Goal: Task Accomplishment & Management: Manage account settings

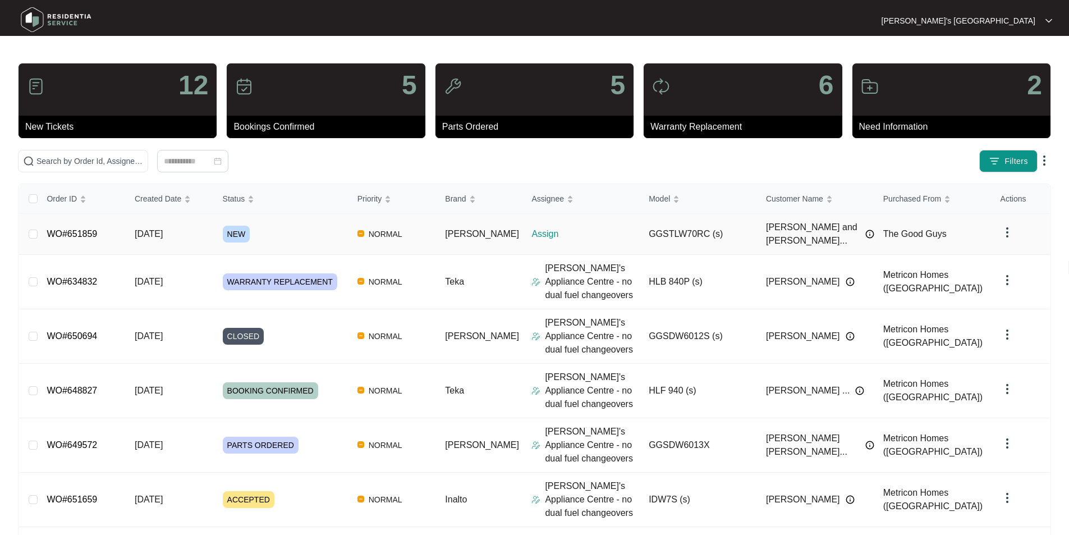
click at [74, 230] on link "WO#651859" at bounding box center [72, 234] width 51 height 10
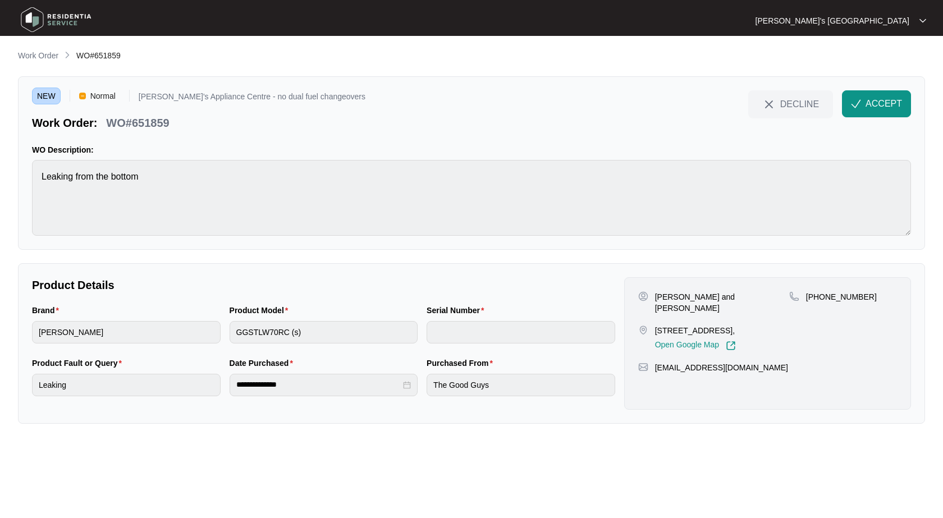
click at [655, 292] on p "[PERSON_NAME] and [PERSON_NAME]" at bounding box center [722, 302] width 134 height 22
click at [656, 296] on p "[PERSON_NAME] and [PERSON_NAME]" at bounding box center [722, 302] width 134 height 22
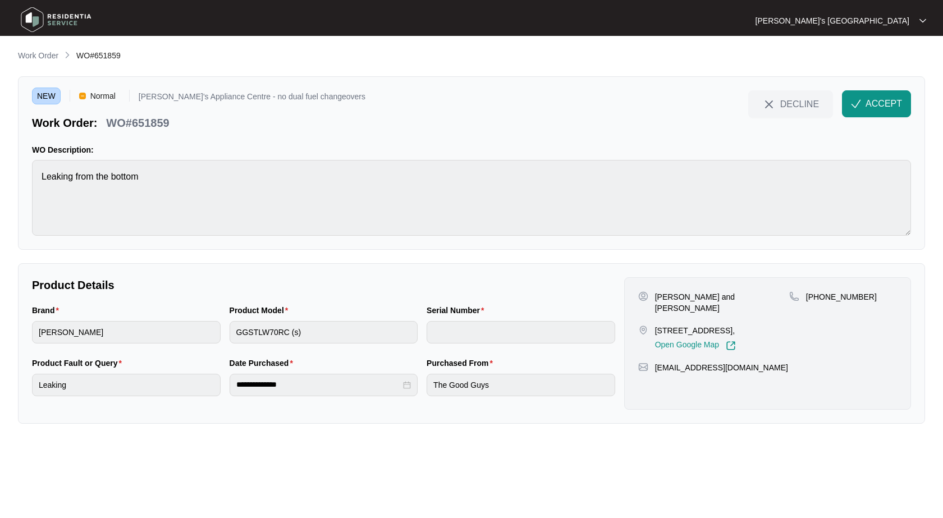
click at [851, 301] on p "[PHONE_NUMBER]" at bounding box center [841, 296] width 71 height 11
copy p "61421118612"
drag, startPoint x: 655, startPoint y: 318, endPoint x: 709, endPoint y: 319, distance: 54.4
click at [709, 325] on p "[STREET_ADDRESS]," at bounding box center [695, 330] width 81 height 11
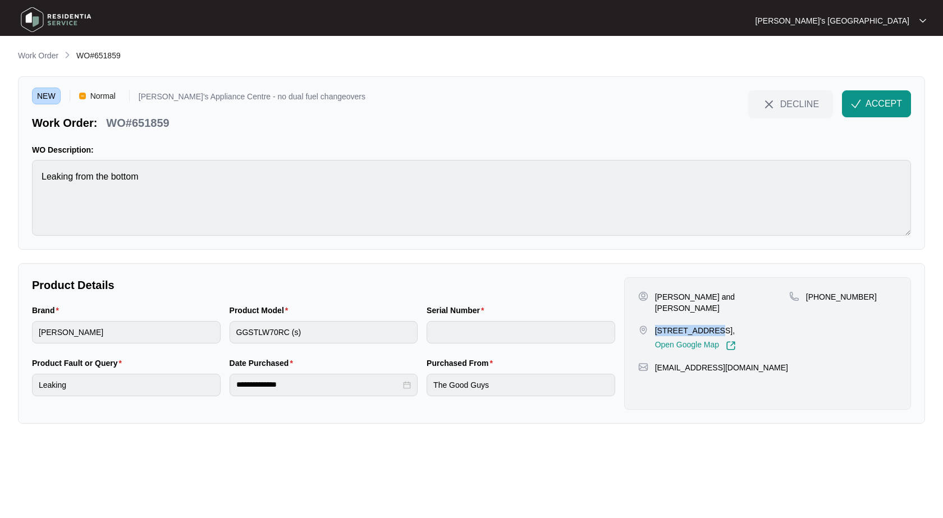
copy p "[STREET_ADDRESS]"
click at [722, 300] on p "[PERSON_NAME] and [PERSON_NAME]" at bounding box center [722, 302] width 134 height 22
copy p "[PERSON_NAME]"
click at [139, 125] on p "WO#651859" at bounding box center [137, 123] width 63 height 16
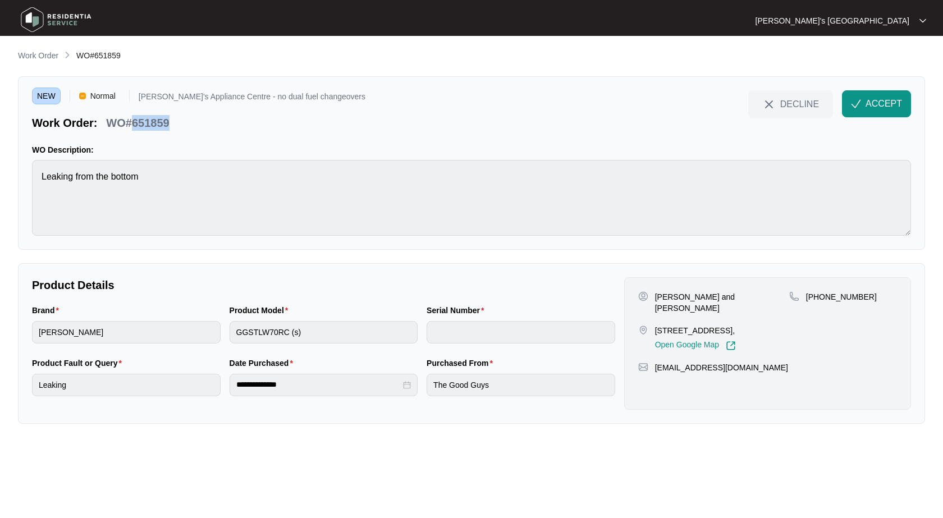
click at [139, 125] on p "WO#651859" at bounding box center [137, 123] width 63 height 16
copy p "651859"
click at [874, 110] on span "ACCEPT" at bounding box center [883, 103] width 36 height 13
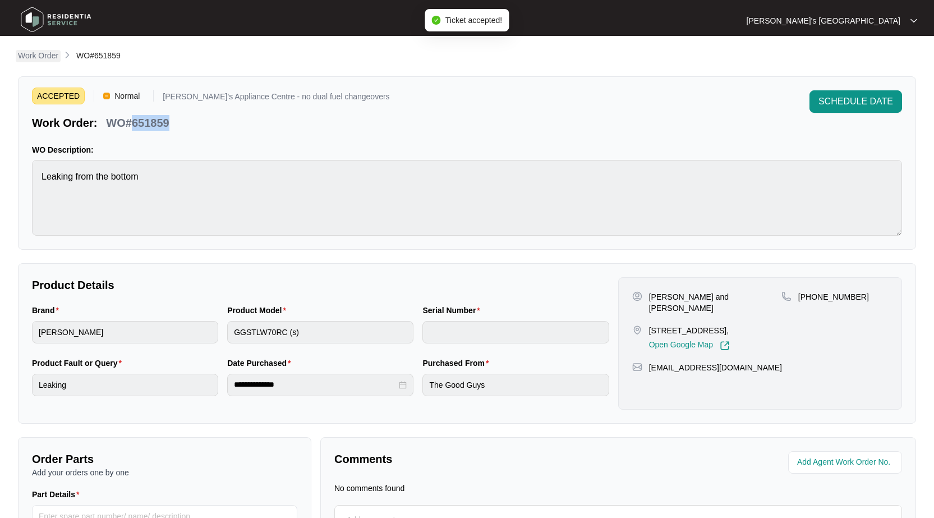
click at [46, 59] on p "Work Order" at bounding box center [38, 55] width 40 height 11
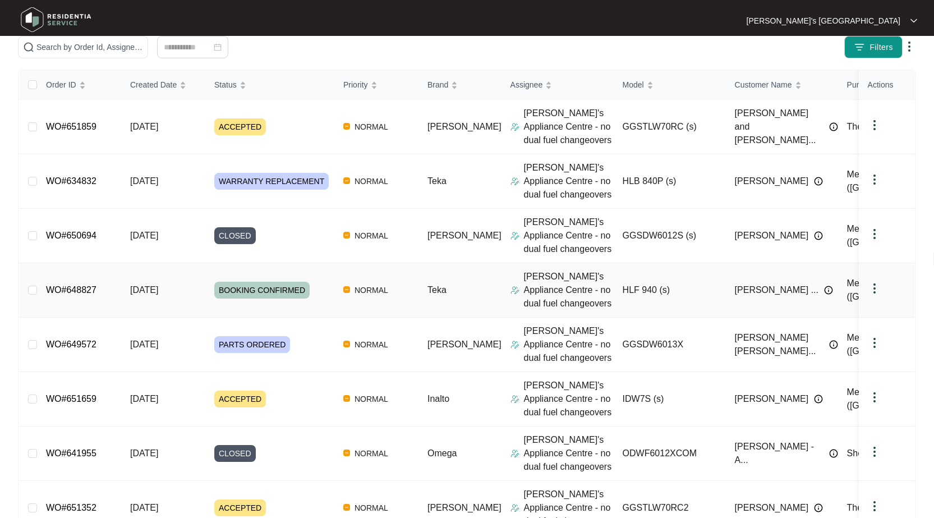
scroll to position [224, 0]
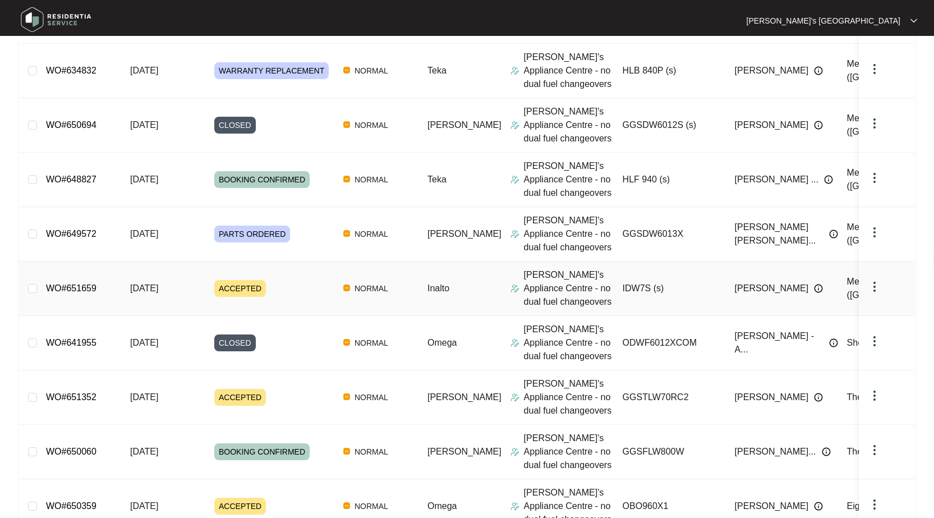
click at [77, 288] on link "WO#651659" at bounding box center [71, 288] width 51 height 10
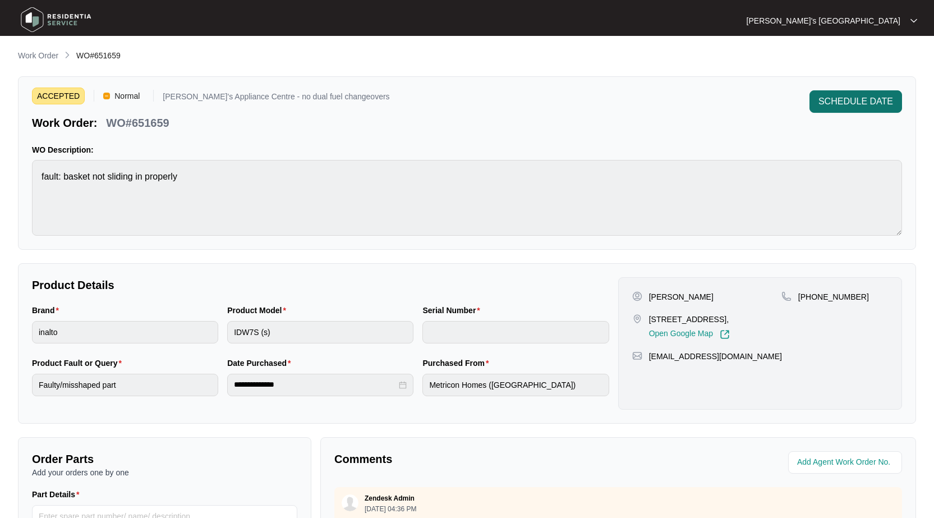
click at [841, 107] on span "SCHEDULE DATE" at bounding box center [856, 101] width 75 height 13
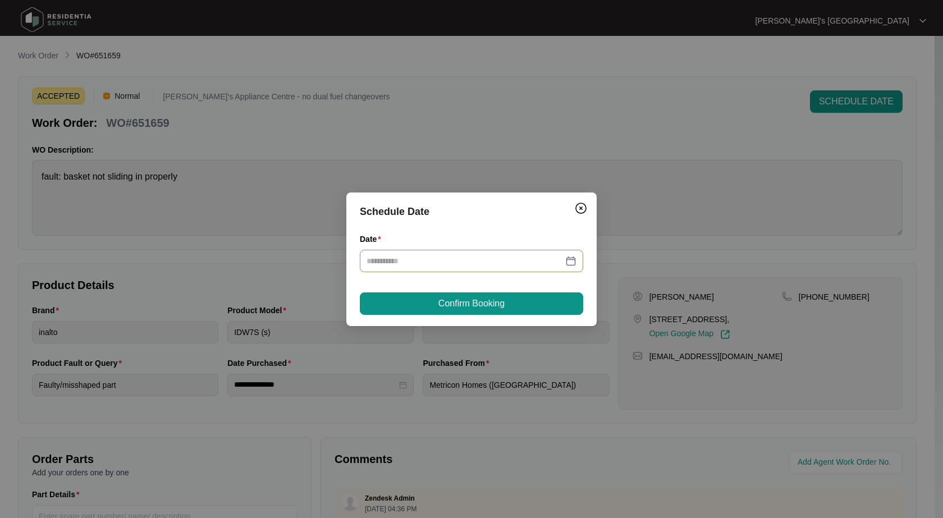
click at [572, 259] on div at bounding box center [471, 261] width 210 height 12
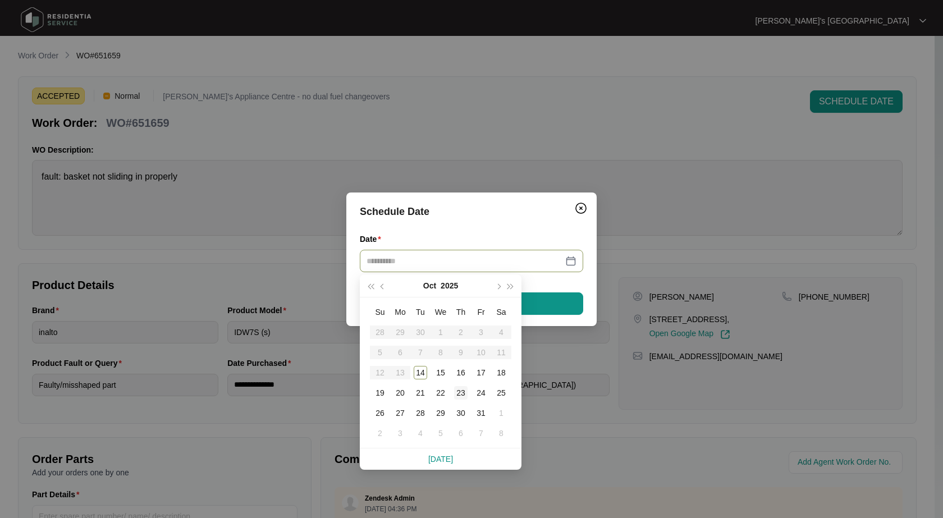
click at [456, 393] on div "23" at bounding box center [460, 392] width 13 height 13
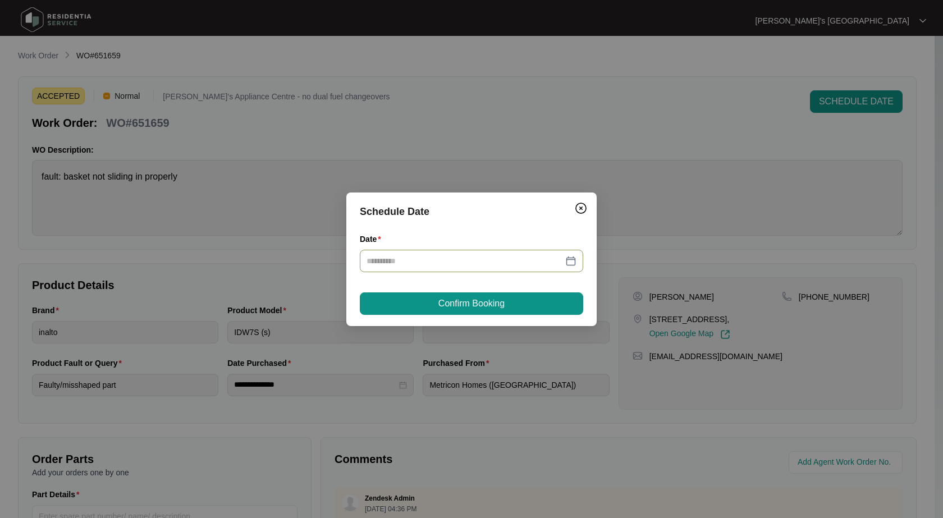
type input "**********"
click at [493, 305] on span "Confirm Booking" at bounding box center [471, 303] width 66 height 13
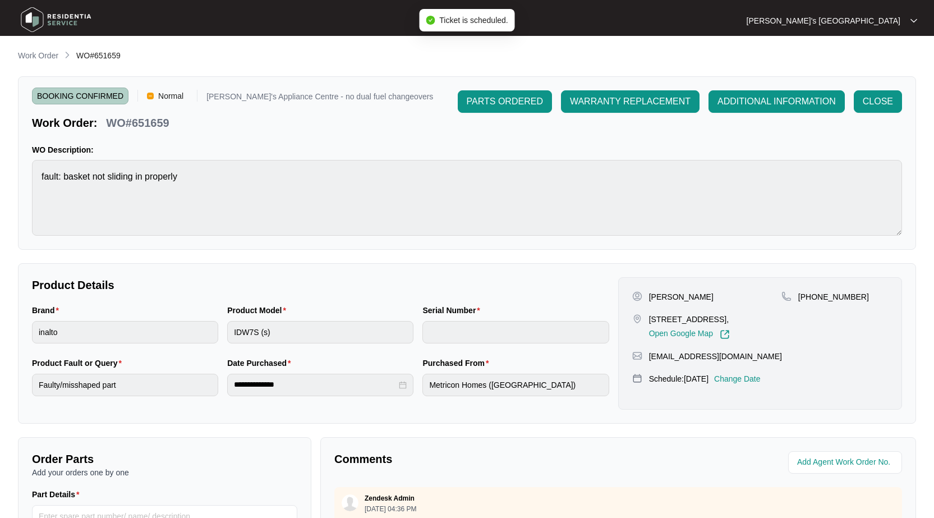
click at [45, 56] on p "Work Order" at bounding box center [38, 55] width 40 height 11
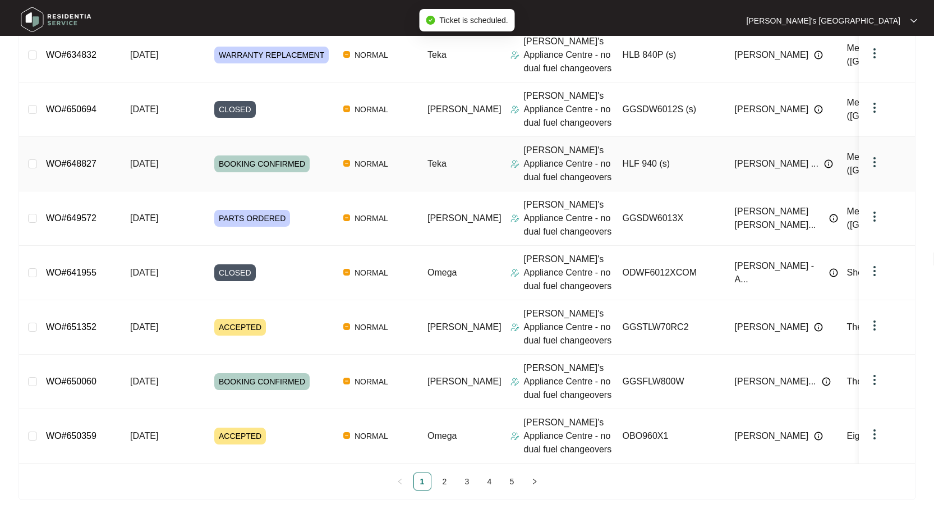
scroll to position [303, 0]
click at [70, 322] on link "WO#651352" at bounding box center [71, 327] width 51 height 10
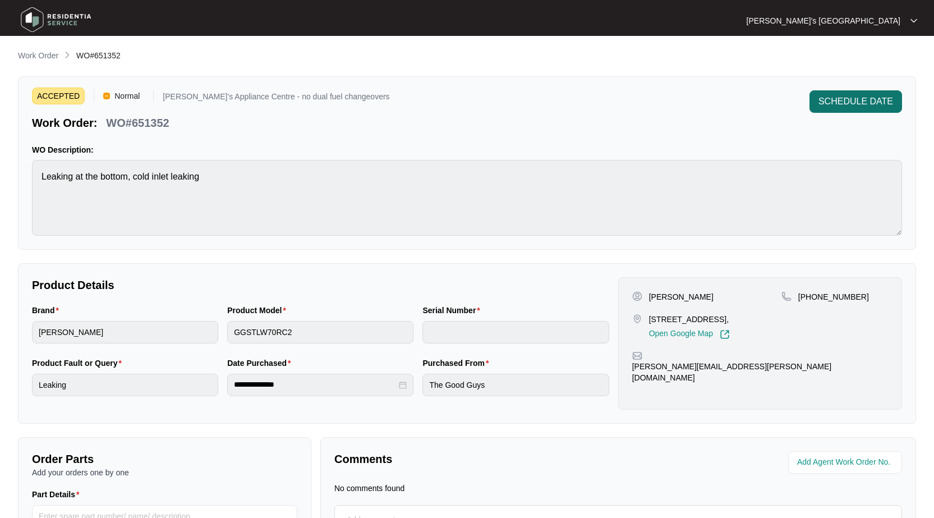
click at [846, 108] on span "SCHEDULE DATE" at bounding box center [856, 101] width 75 height 13
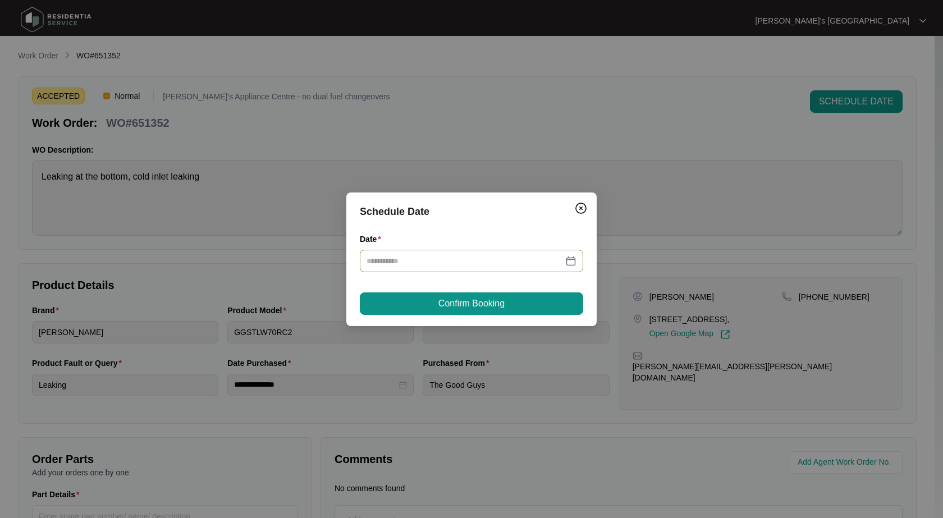
click at [577, 262] on div at bounding box center [471, 261] width 223 height 22
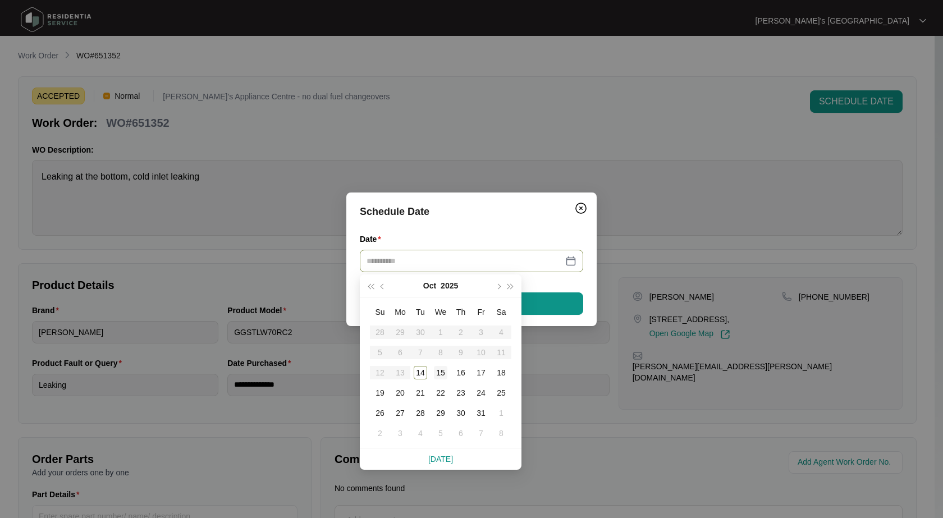
type input "**********"
click at [440, 378] on div "15" at bounding box center [440, 372] width 13 height 13
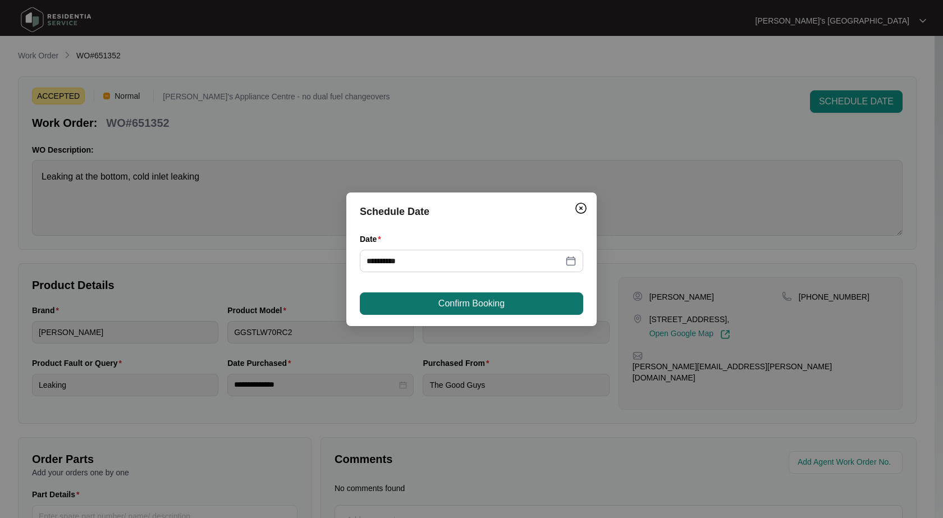
click at [508, 302] on button "Confirm Booking" at bounding box center [471, 303] width 223 height 22
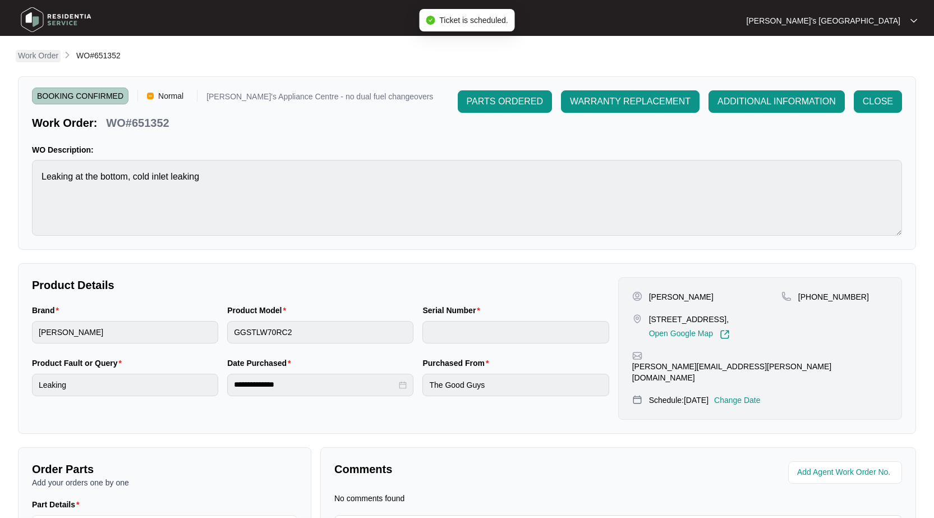
click at [39, 55] on p "Work Order" at bounding box center [38, 55] width 40 height 11
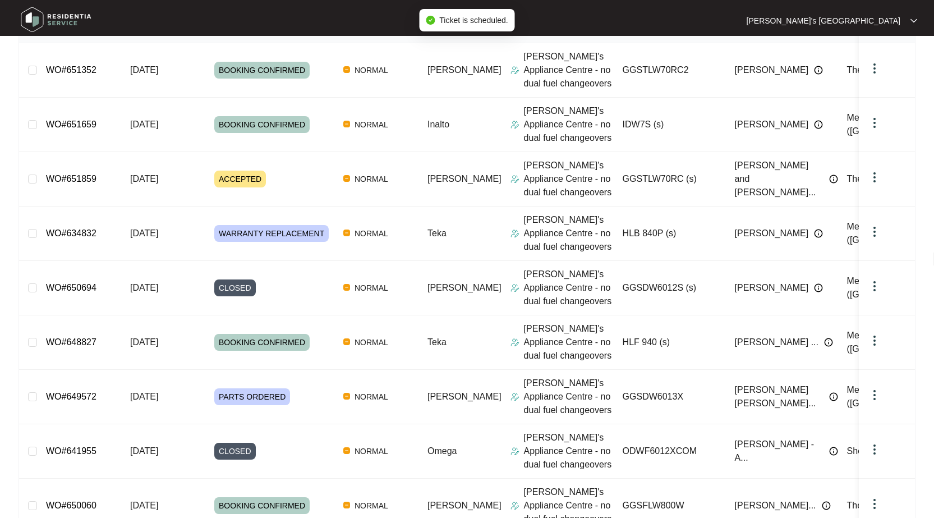
scroll to position [303, 0]
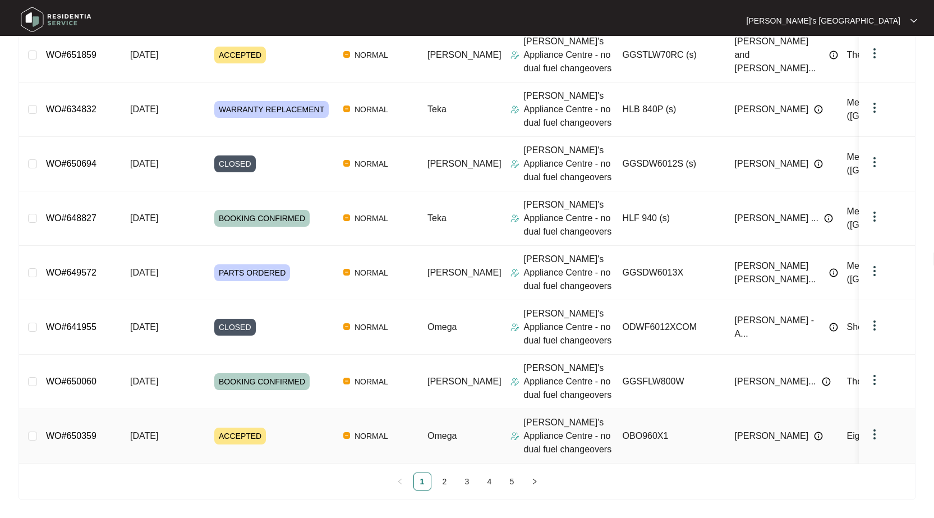
click at [74, 431] on link "WO#650359" at bounding box center [71, 436] width 51 height 10
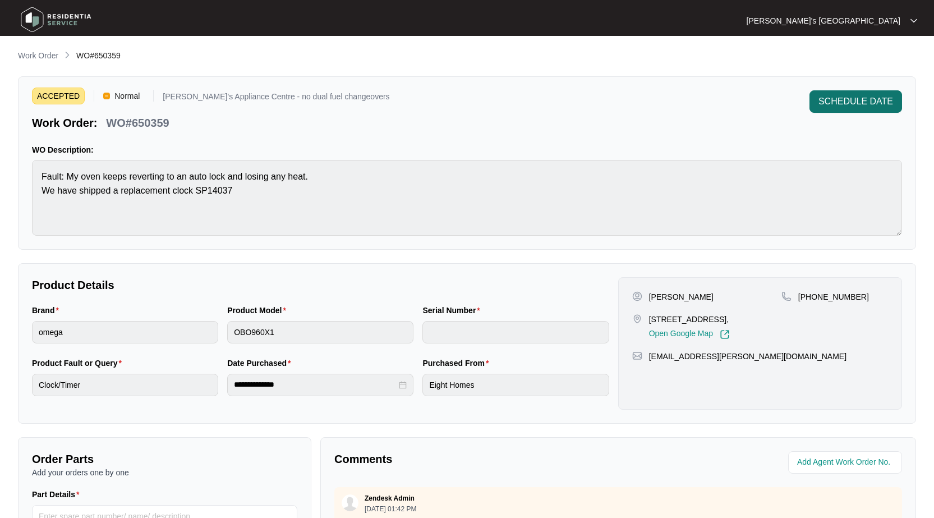
click at [841, 103] on span "SCHEDULE DATE" at bounding box center [856, 101] width 75 height 13
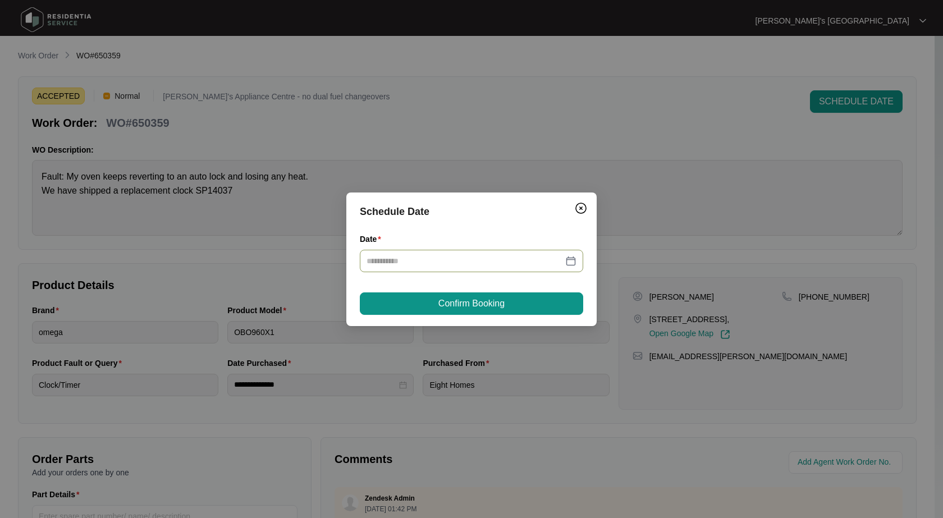
click at [563, 259] on div at bounding box center [471, 261] width 210 height 12
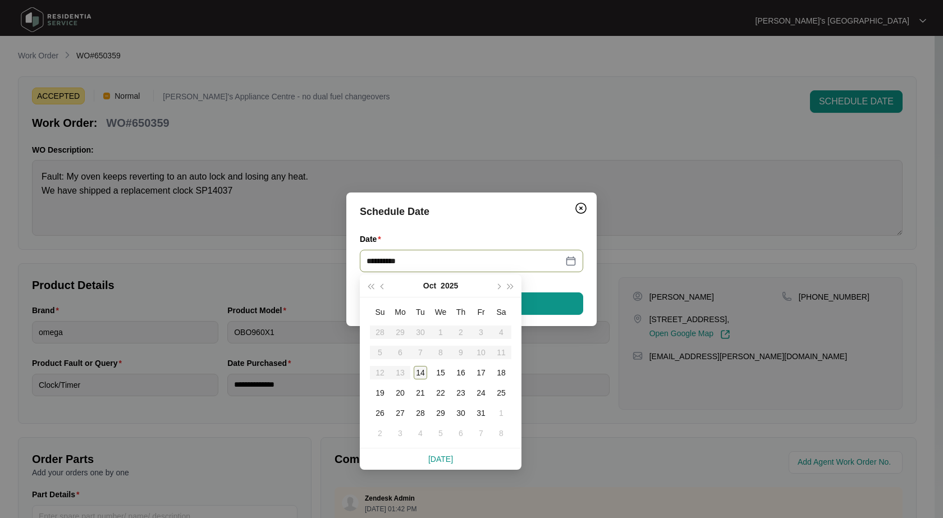
type input "**********"
click at [418, 374] on div "14" at bounding box center [420, 372] width 13 height 13
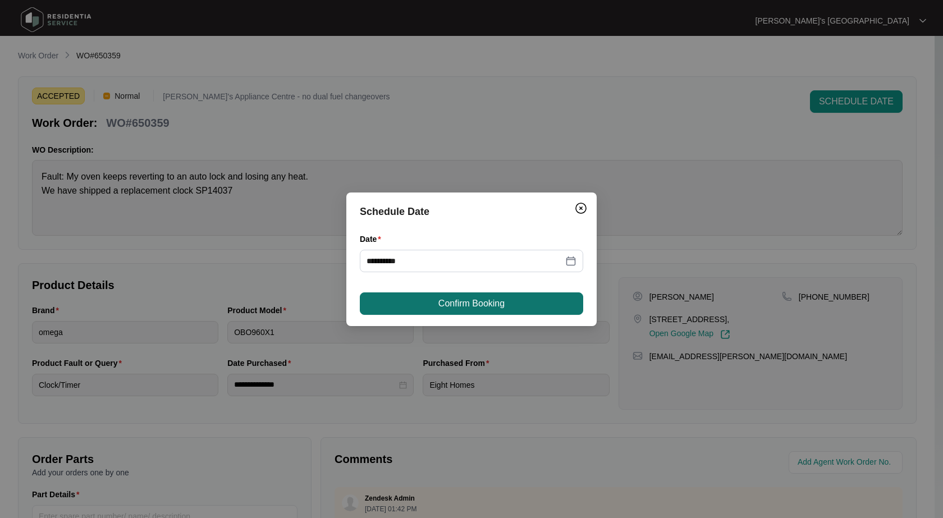
click at [488, 297] on span "Confirm Booking" at bounding box center [471, 303] width 66 height 13
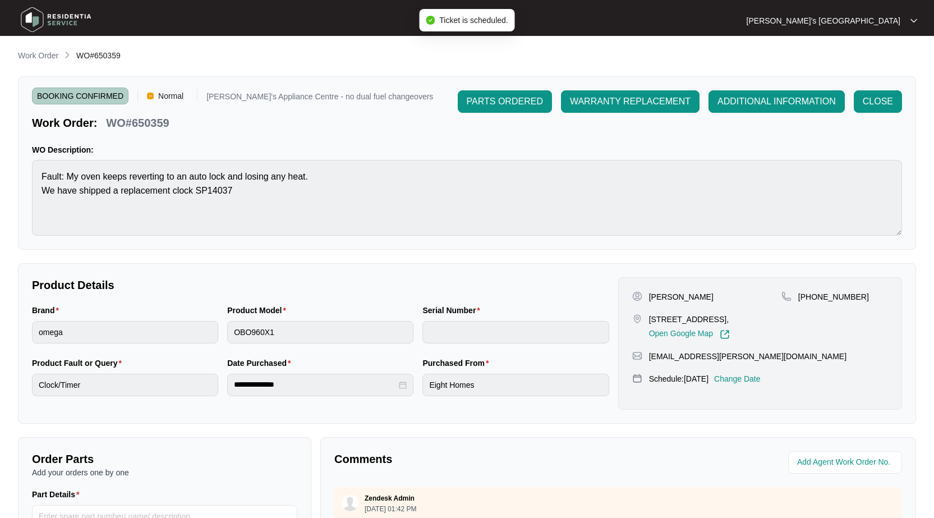
drag, startPoint x: 43, startPoint y: 54, endPoint x: 122, endPoint y: 61, distance: 78.9
click at [44, 54] on p "Work Order" at bounding box center [38, 55] width 40 height 11
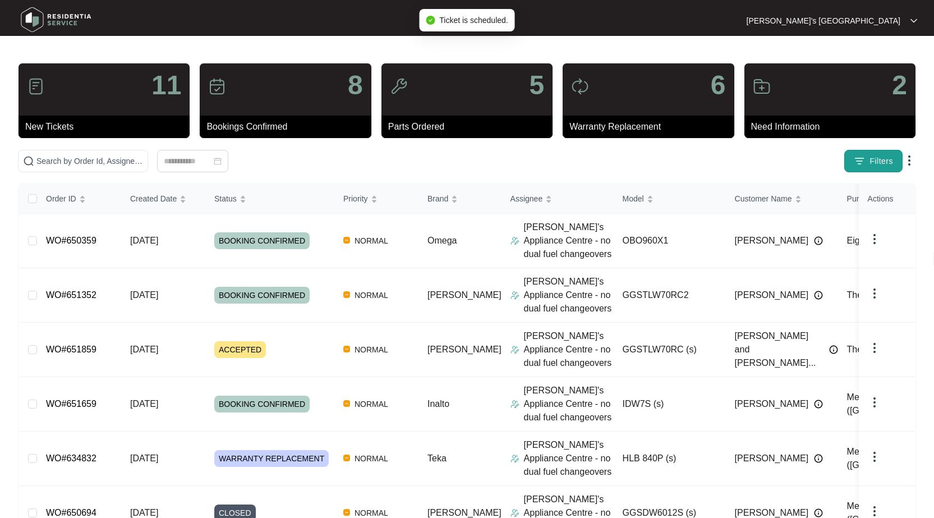
click at [861, 166] on img "button" at bounding box center [859, 160] width 11 height 11
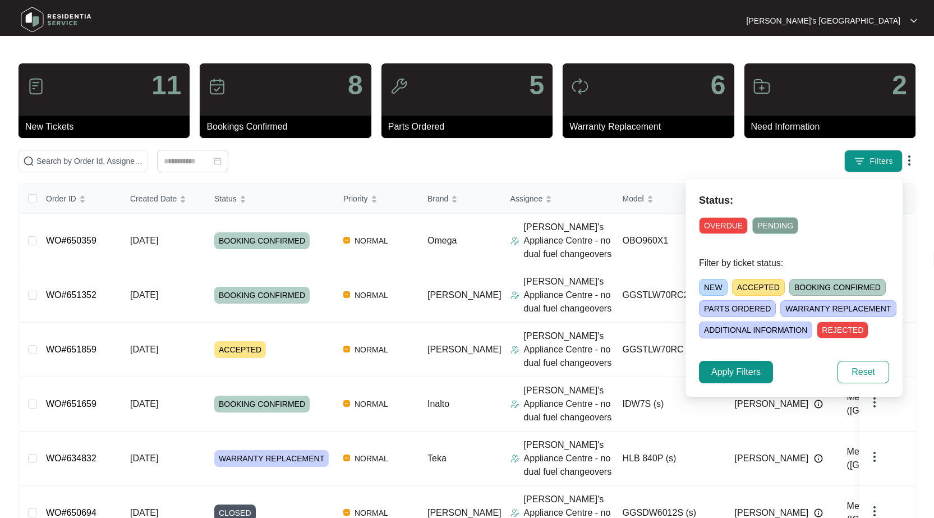
click at [760, 287] on span "ACCEPTED" at bounding box center [758, 287] width 53 height 17
click at [756, 368] on span "Apply Filters" at bounding box center [736, 371] width 49 height 13
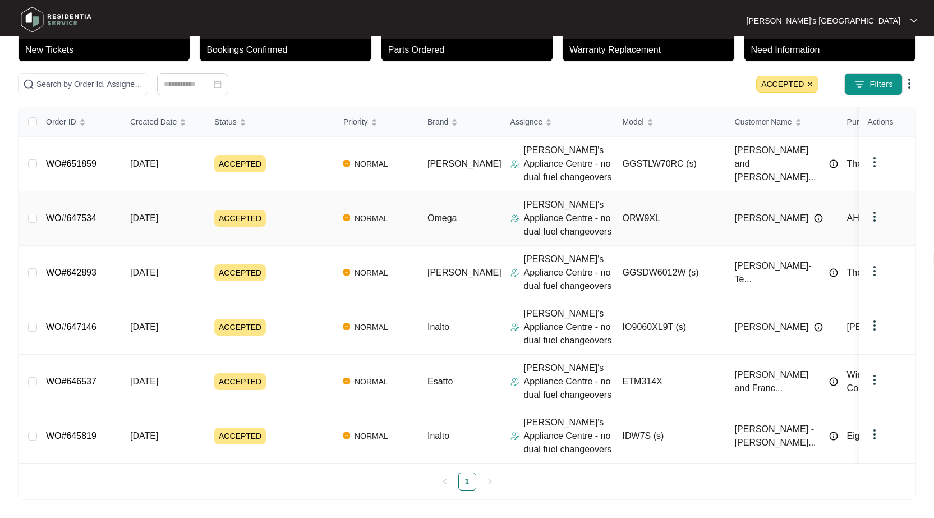
scroll to position [85, 0]
click at [75, 322] on link "WO#647146" at bounding box center [71, 327] width 51 height 10
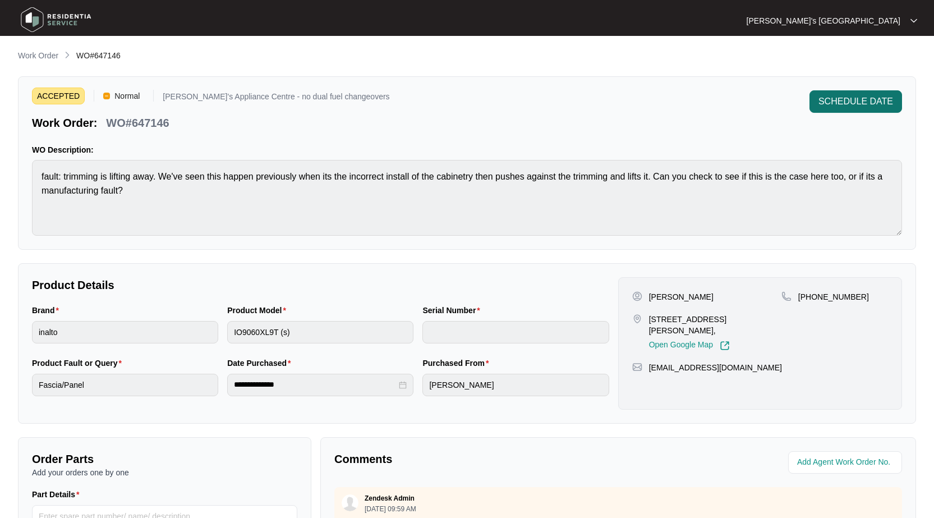
click at [828, 110] on button "SCHEDULE DATE" at bounding box center [856, 101] width 93 height 22
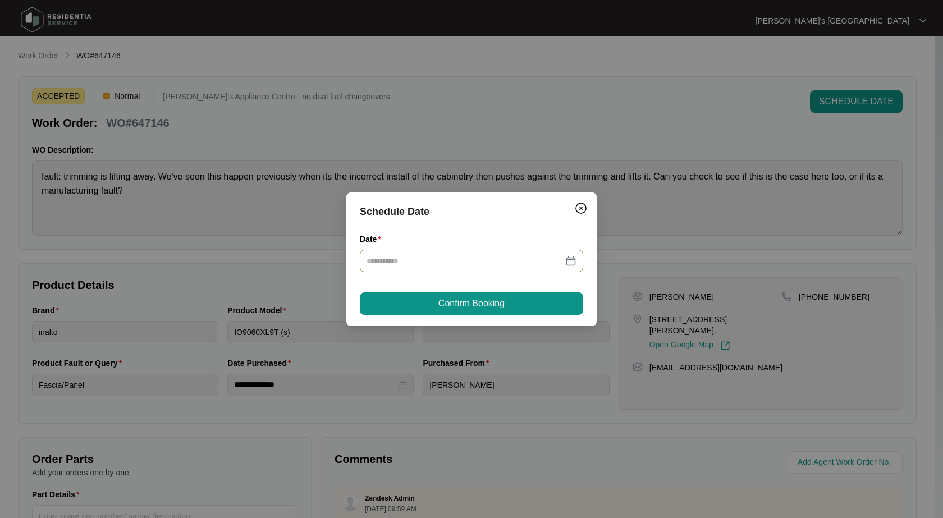
click at [573, 263] on div at bounding box center [471, 261] width 210 height 12
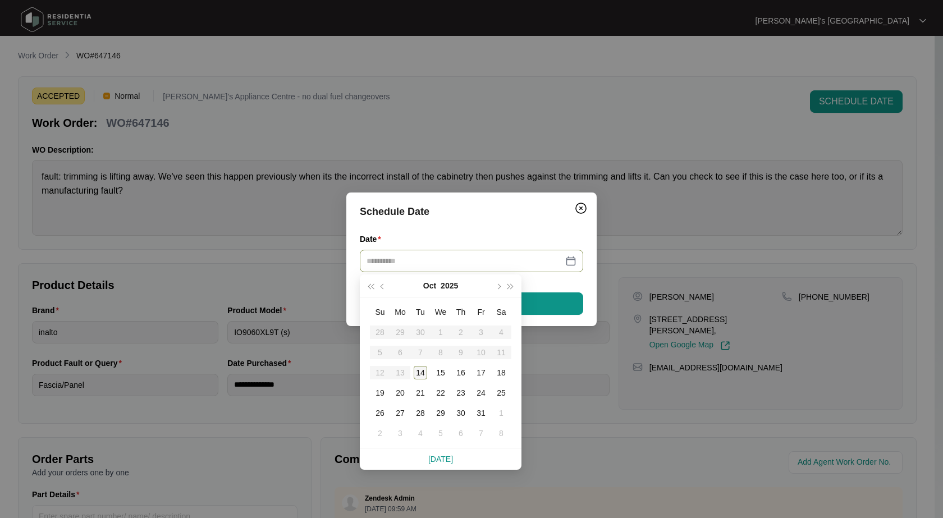
type input "**********"
click at [420, 373] on div "14" at bounding box center [420, 372] width 13 height 13
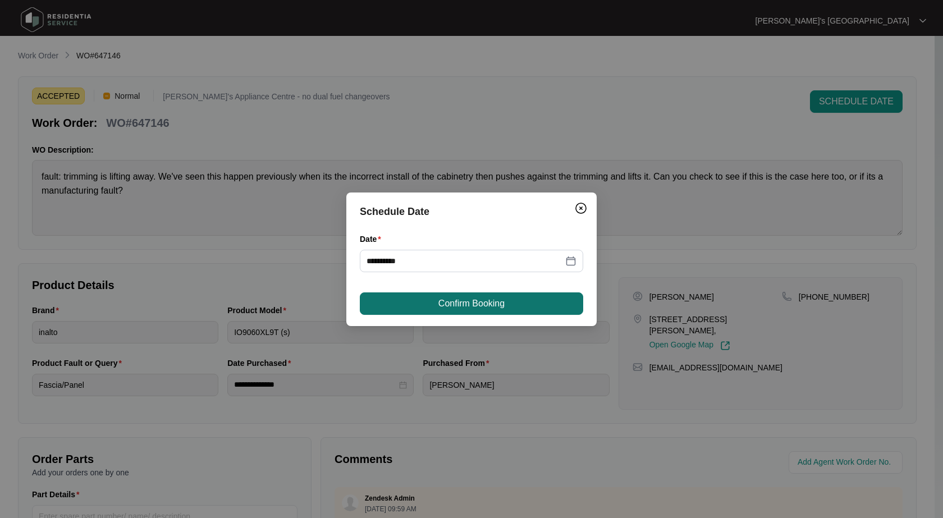
click at [494, 300] on span "Confirm Booking" at bounding box center [471, 303] width 66 height 13
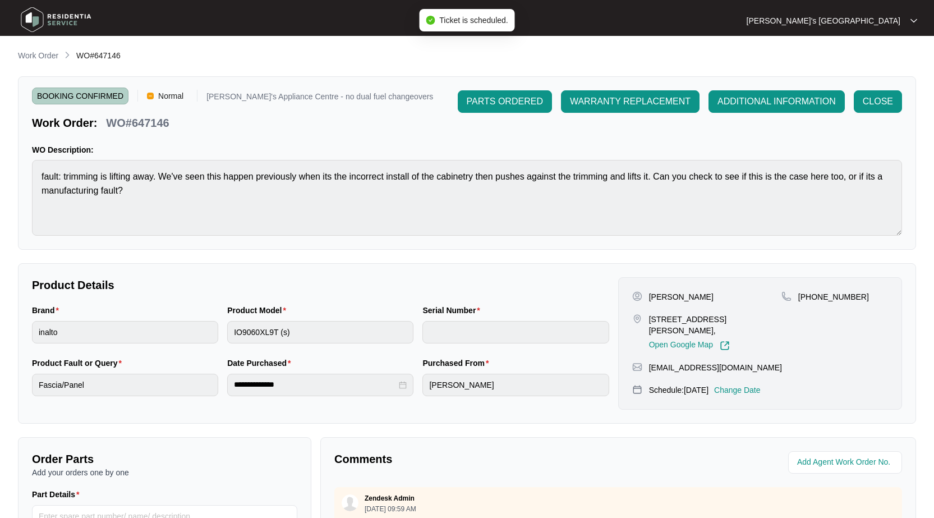
click at [44, 54] on p "Work Order" at bounding box center [38, 55] width 40 height 11
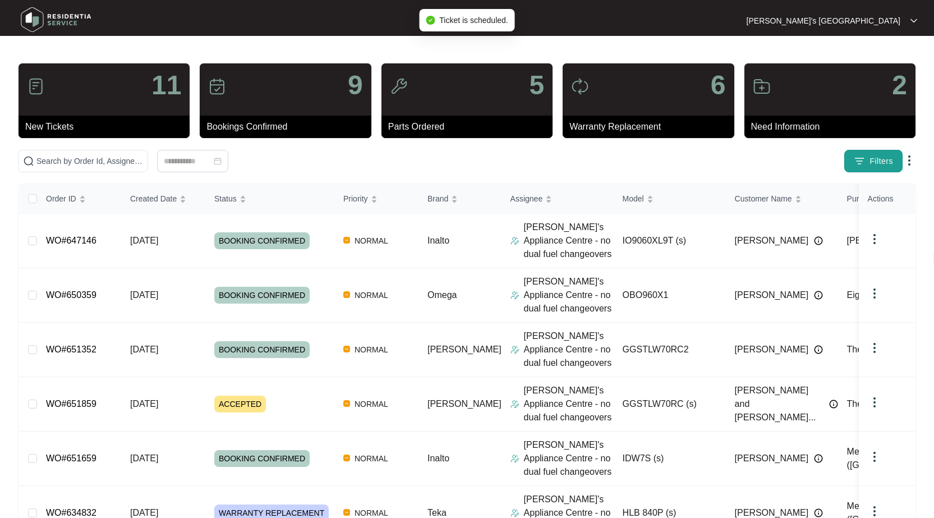
click at [889, 167] on span "Filters" at bounding box center [882, 161] width 24 height 12
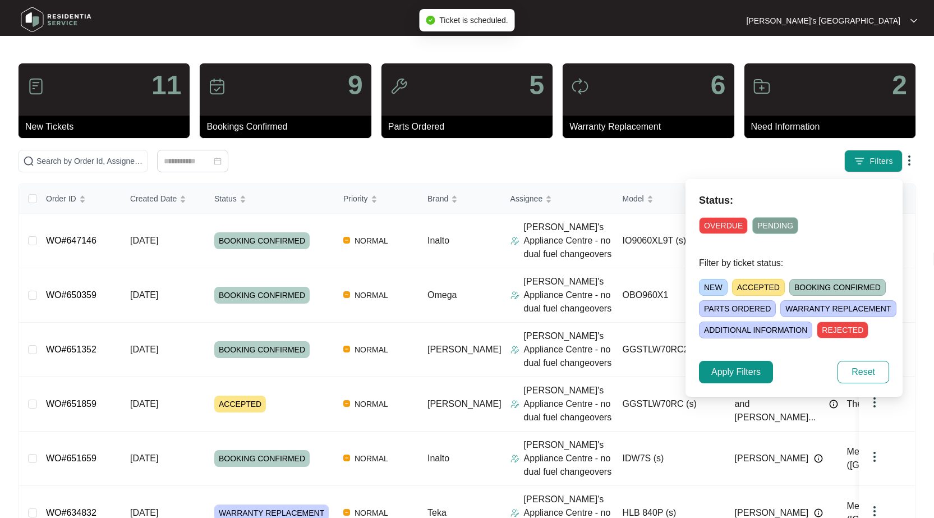
click at [757, 286] on span "ACCEPTED" at bounding box center [758, 287] width 53 height 17
click at [735, 369] on span "Apply Filters" at bounding box center [736, 371] width 49 height 13
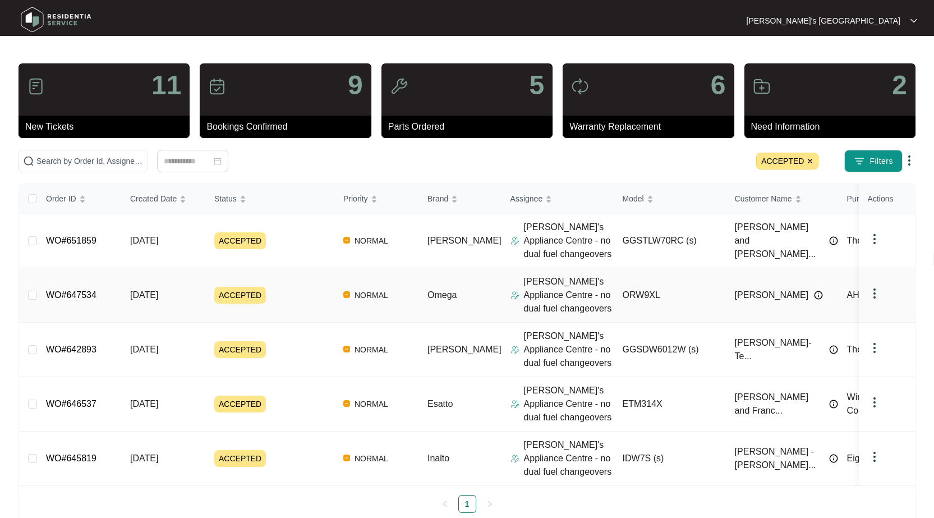
scroll to position [31, 0]
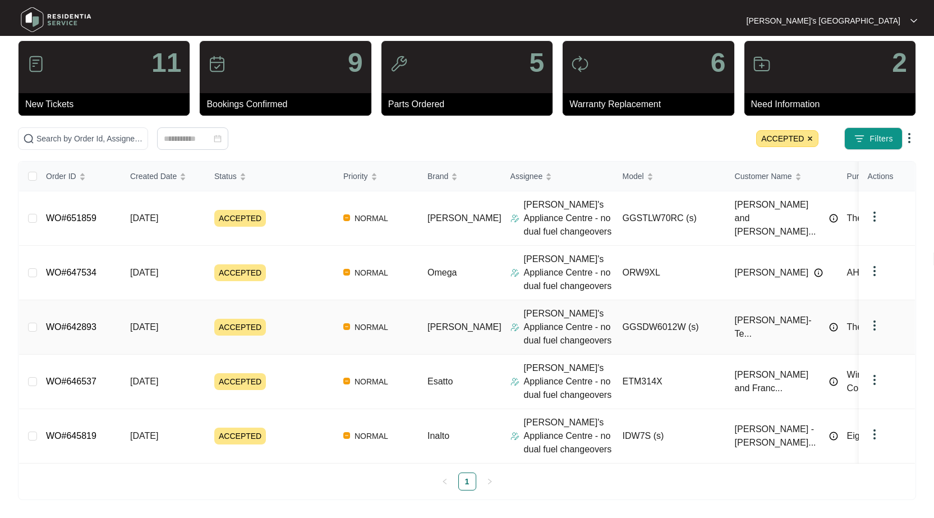
click at [82, 319] on div "Order ID Created Date Status Priority Brand Assignee Model Customer Name Purcha…" at bounding box center [467, 326] width 896 height 329
click at [71, 322] on link "WO#642893" at bounding box center [71, 327] width 51 height 10
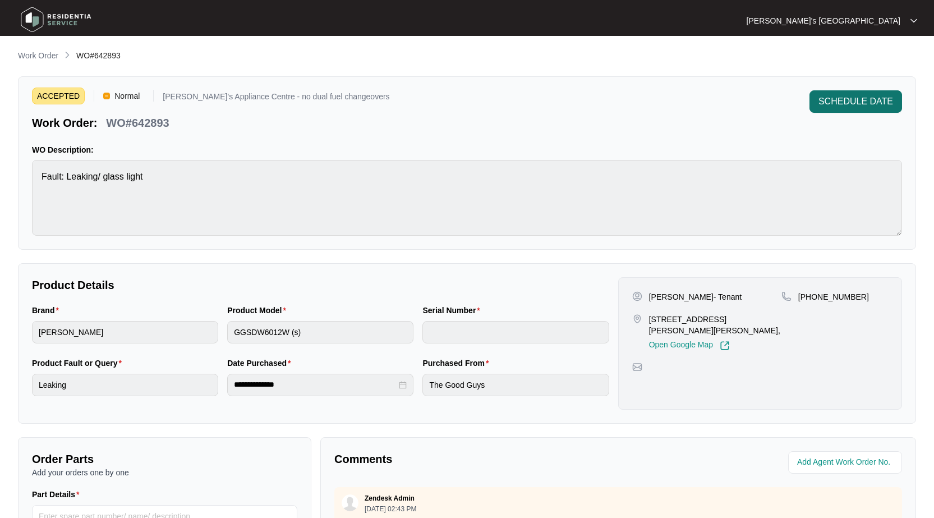
click at [850, 99] on span "SCHEDULE DATE" at bounding box center [856, 101] width 75 height 13
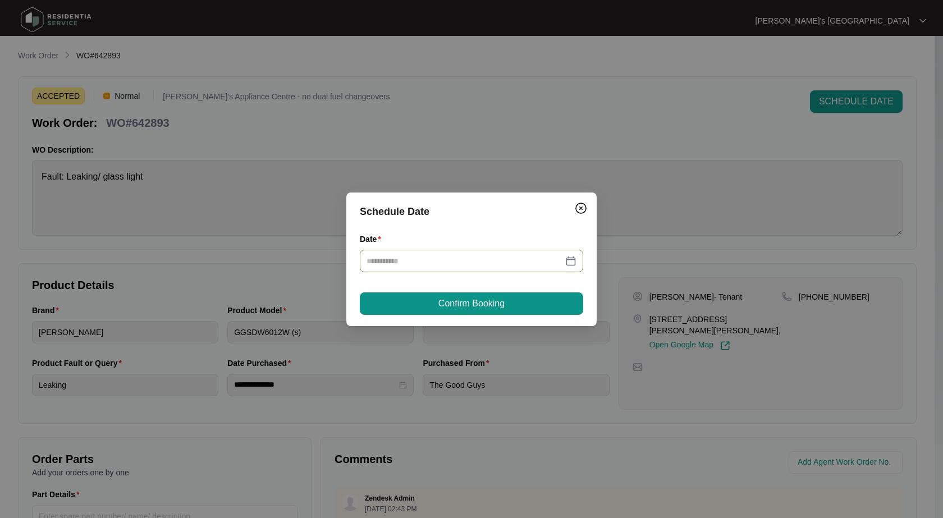
click at [571, 256] on div at bounding box center [471, 261] width 210 height 12
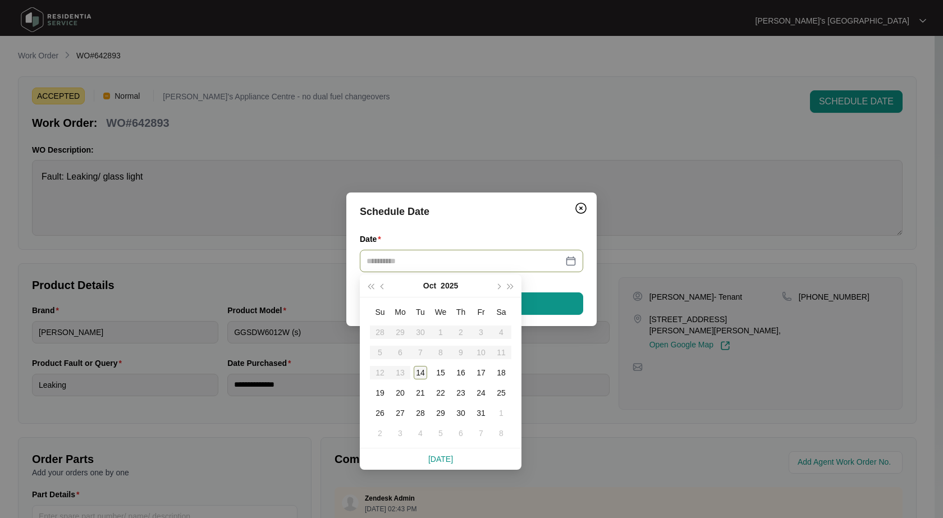
type input "**********"
click at [419, 371] on div "14" at bounding box center [420, 372] width 13 height 13
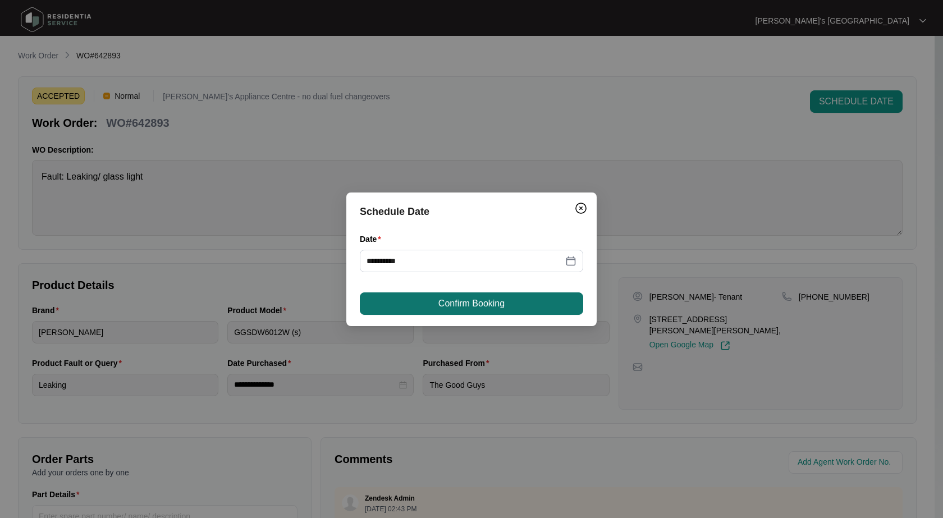
click at [450, 300] on span "Confirm Booking" at bounding box center [471, 303] width 66 height 13
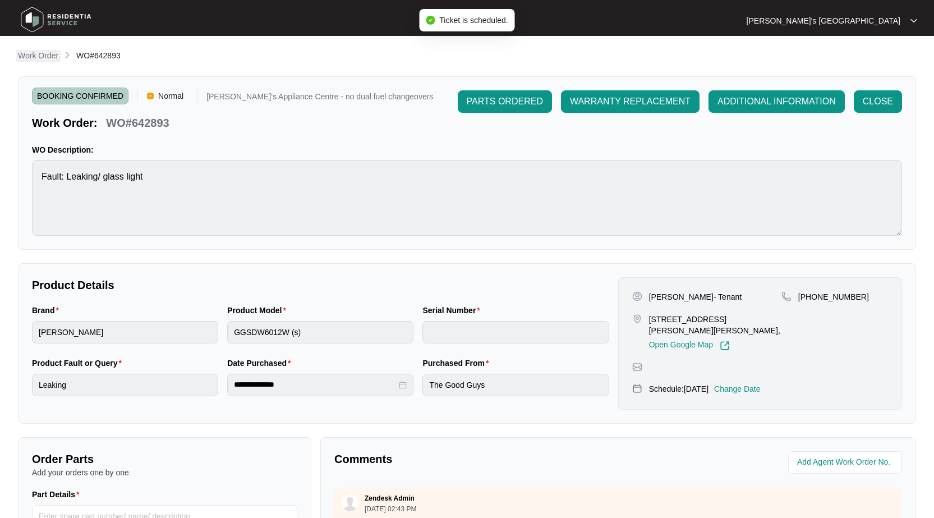
click at [40, 58] on p "Work Order" at bounding box center [38, 55] width 40 height 11
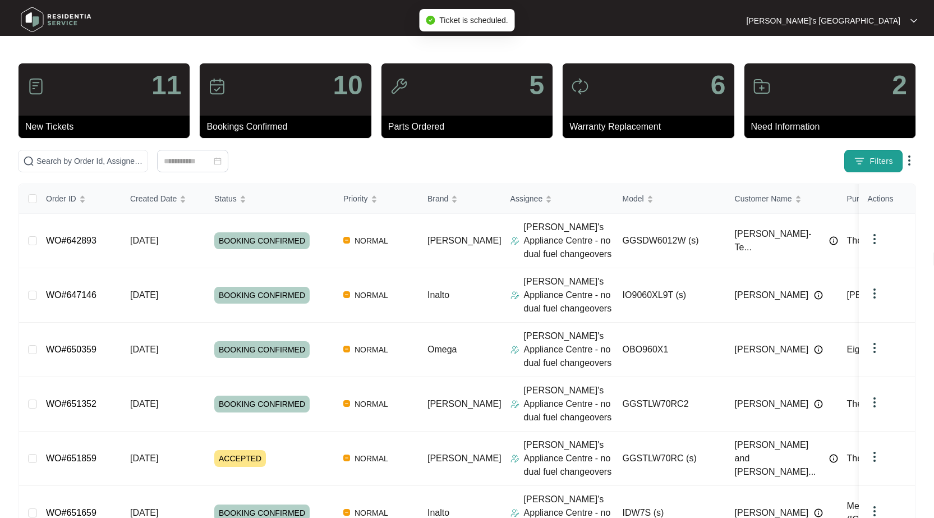
click at [861, 160] on img "button" at bounding box center [859, 160] width 11 height 11
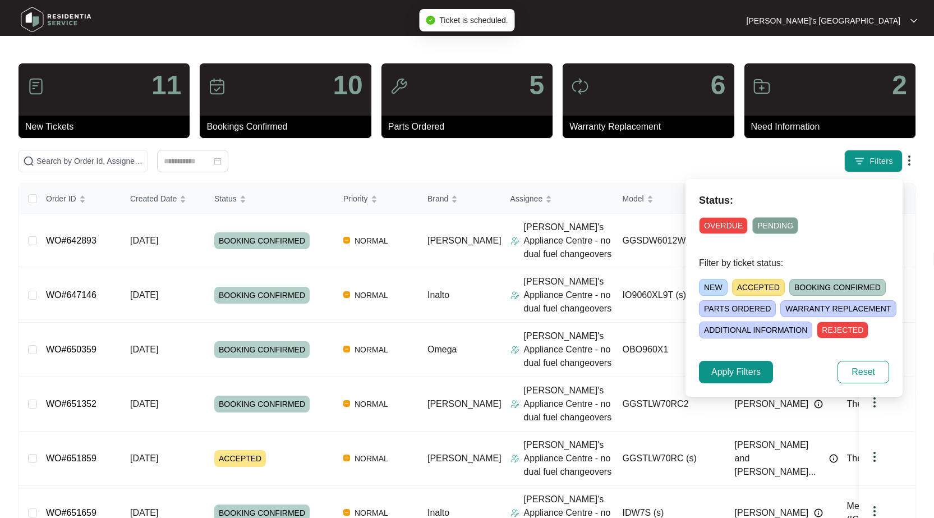
click at [754, 288] on span "ACCEPTED" at bounding box center [758, 287] width 53 height 17
click at [733, 374] on span "Apply Filters" at bounding box center [736, 371] width 49 height 13
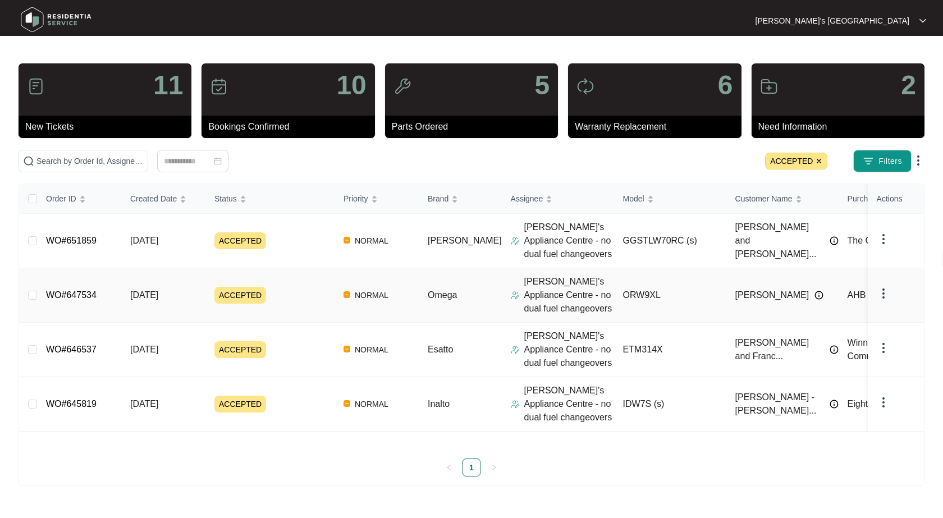
click at [67, 295] on div "Order ID Created Date Status Priority Brand Assignee Model Customer Name Purcha…" at bounding box center [471, 330] width 905 height 292
click at [85, 294] on link "WO#647534" at bounding box center [71, 295] width 51 height 10
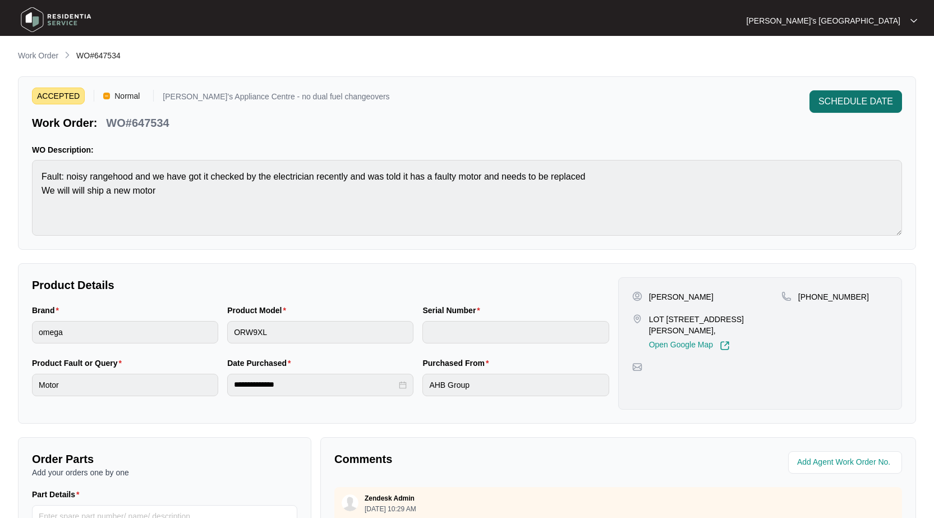
click at [861, 91] on button "SCHEDULE DATE" at bounding box center [856, 101] width 93 height 22
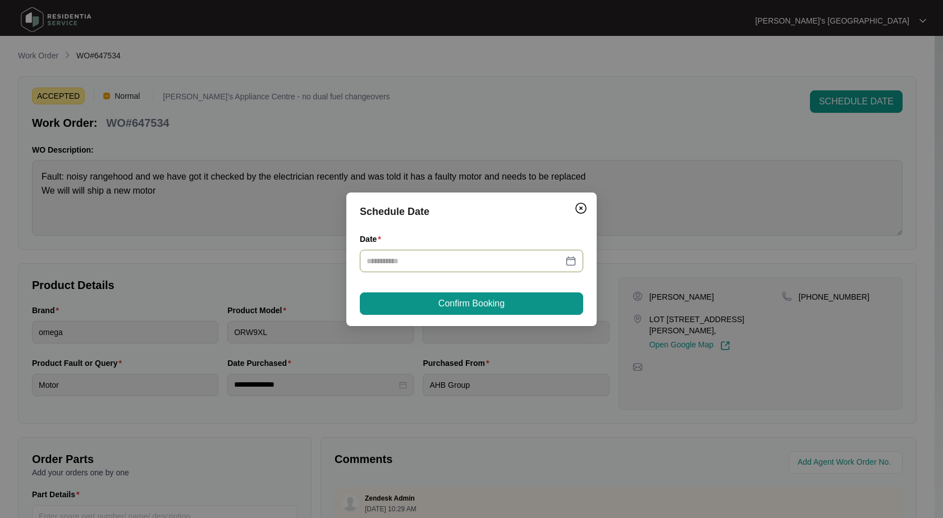
click at [579, 258] on div at bounding box center [471, 261] width 223 height 22
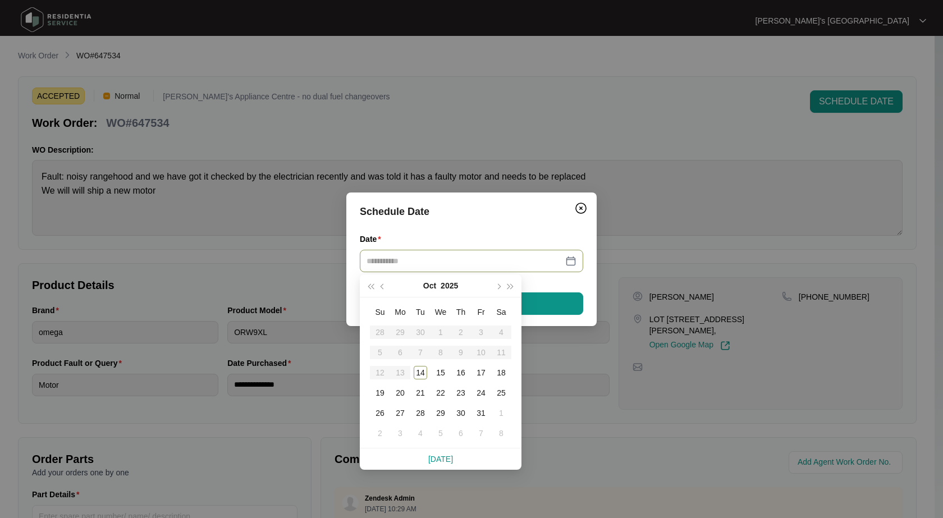
click at [570, 260] on div at bounding box center [471, 261] width 210 height 12
type input "**********"
click at [418, 375] on div "14" at bounding box center [420, 372] width 13 height 13
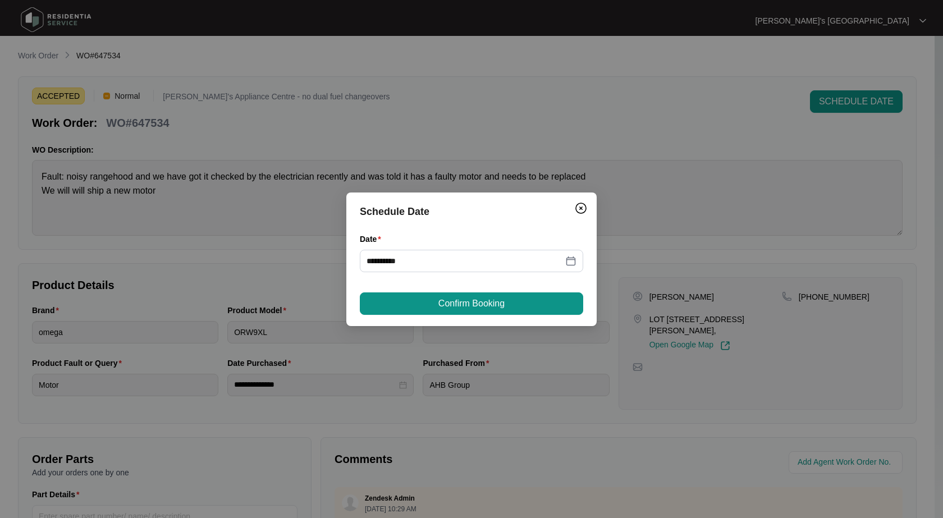
click at [473, 293] on button "Confirm Booking" at bounding box center [471, 303] width 223 height 22
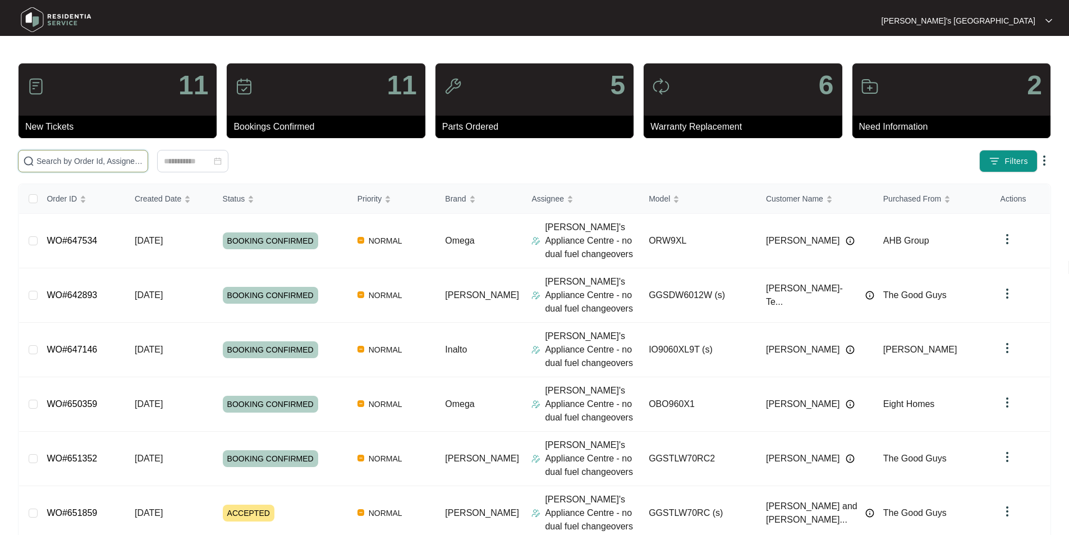
click at [143, 160] on input "text" at bounding box center [89, 161] width 107 height 12
paste input "645819"
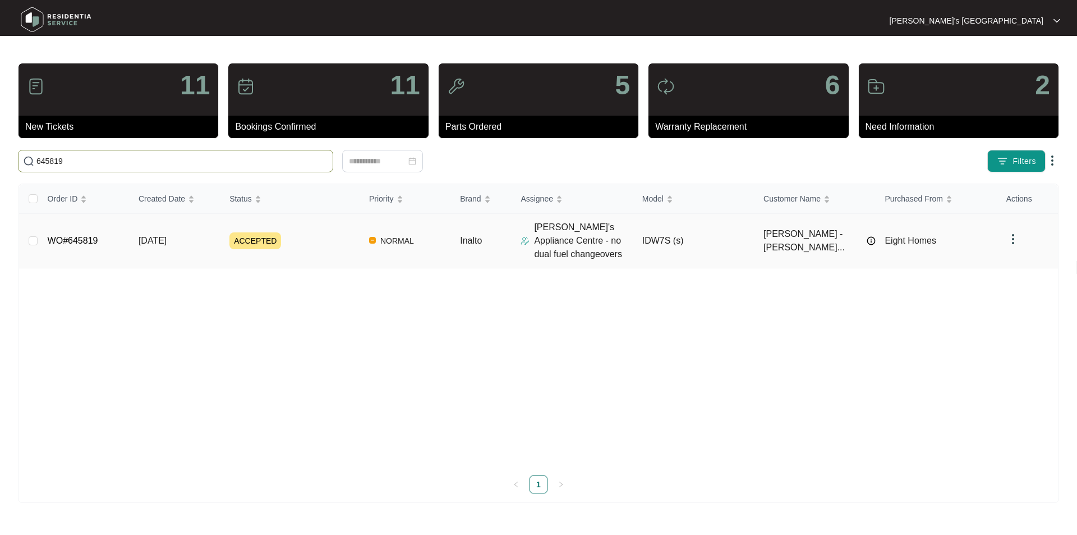
type input "645819"
click at [73, 240] on link "WO#645819" at bounding box center [73, 241] width 51 height 10
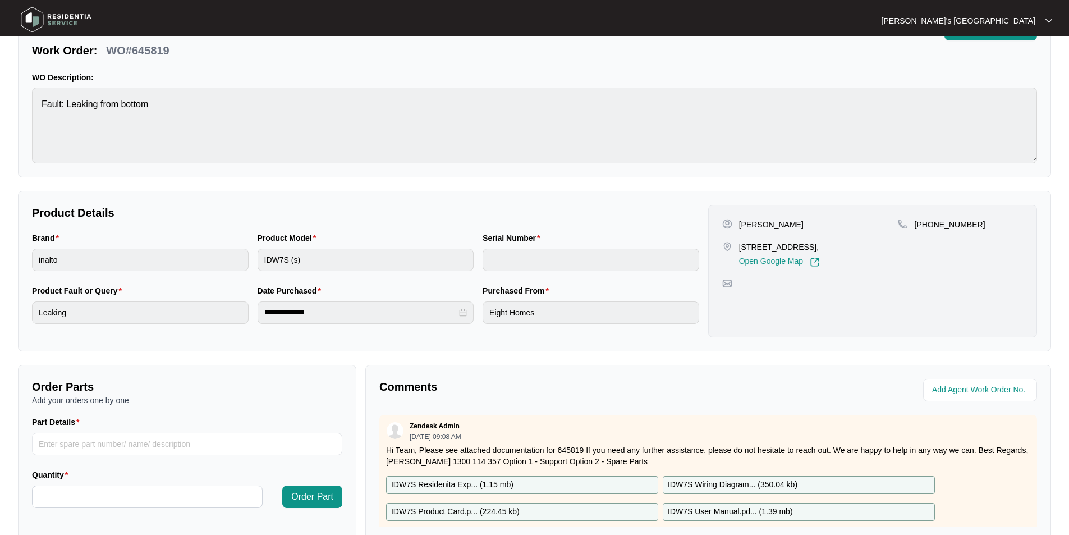
scroll to position [210, 0]
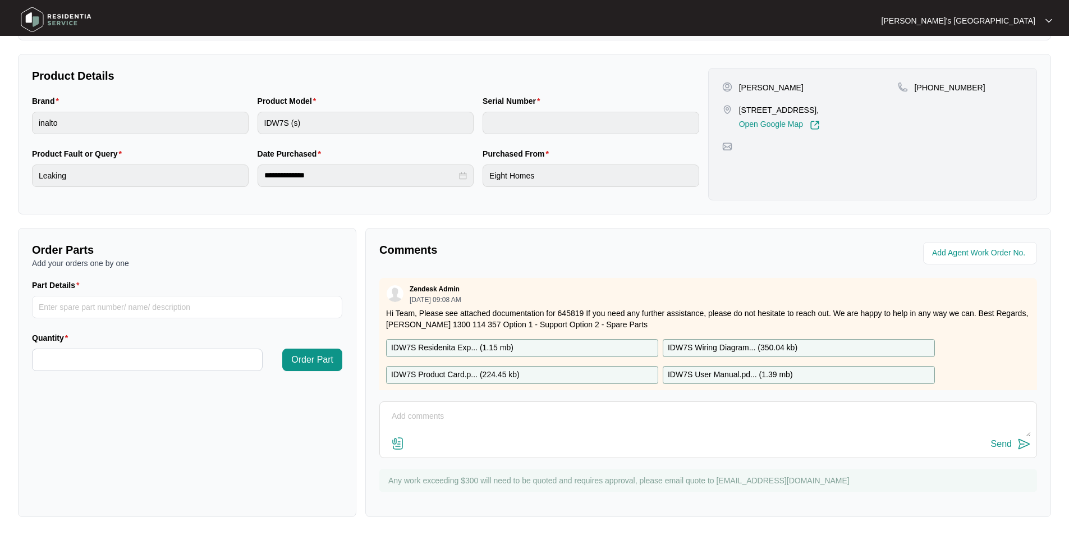
click at [458, 434] on textarea at bounding box center [708, 421] width 645 height 29
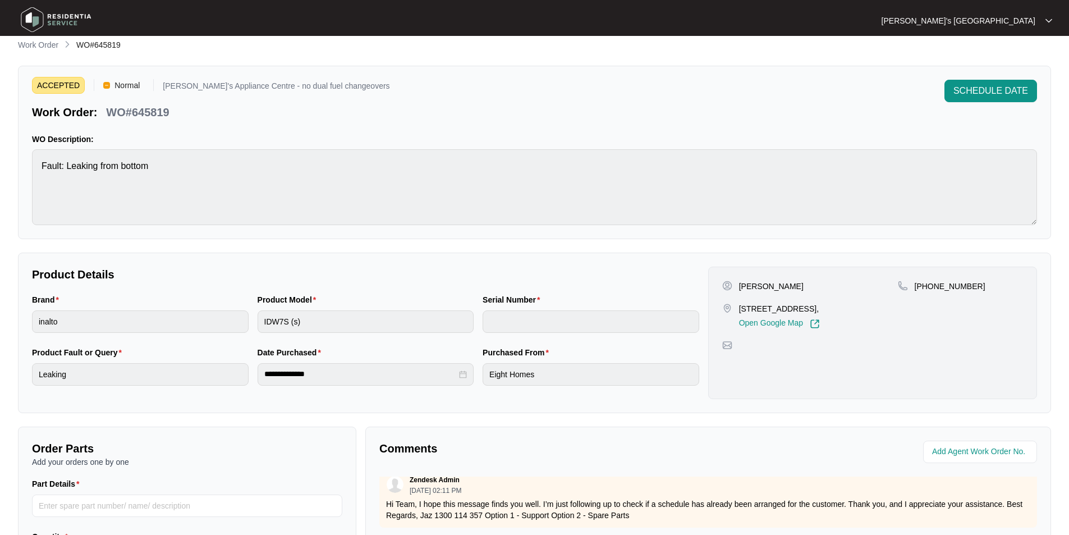
scroll to position [0, 0]
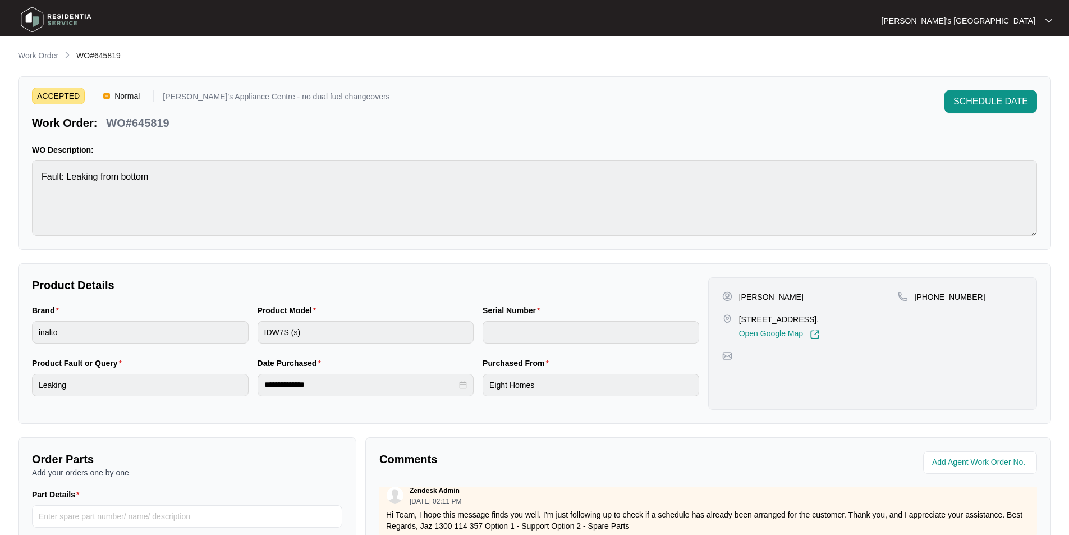
type textarea "Hey guys, we have been calling this one for 2 weeks now without an answer"
click at [150, 122] on p "WO#645819" at bounding box center [137, 123] width 63 height 16
copy p "645819"
